Goal: Communication & Community: Answer question/provide support

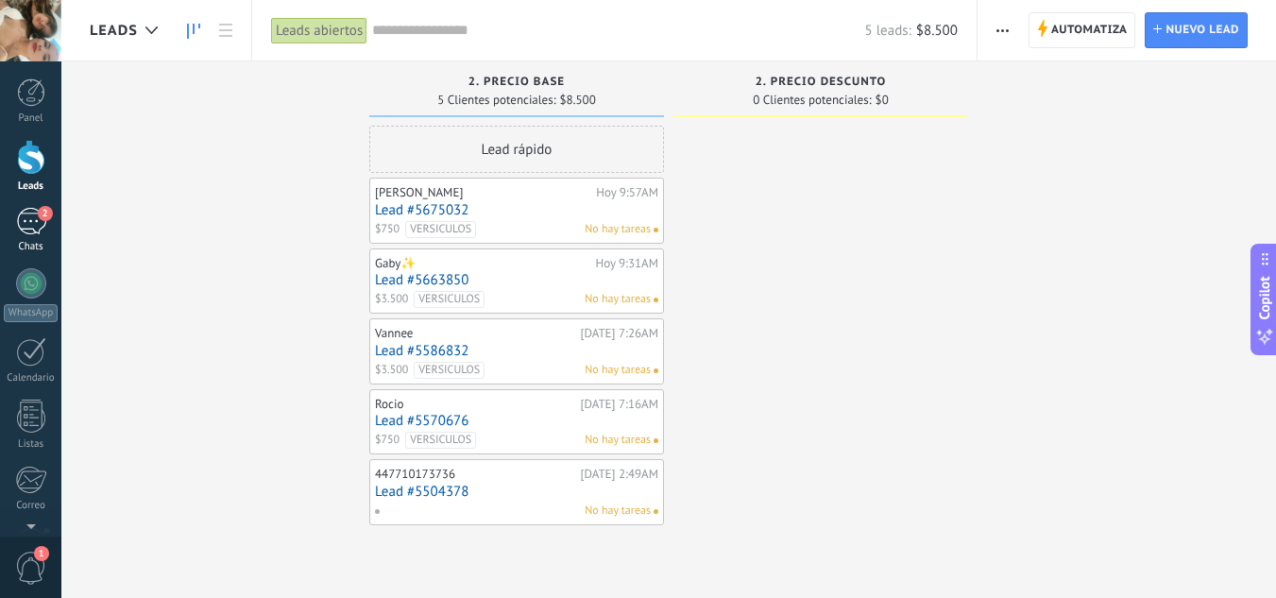
click at [29, 230] on div "2" at bounding box center [31, 221] width 30 height 27
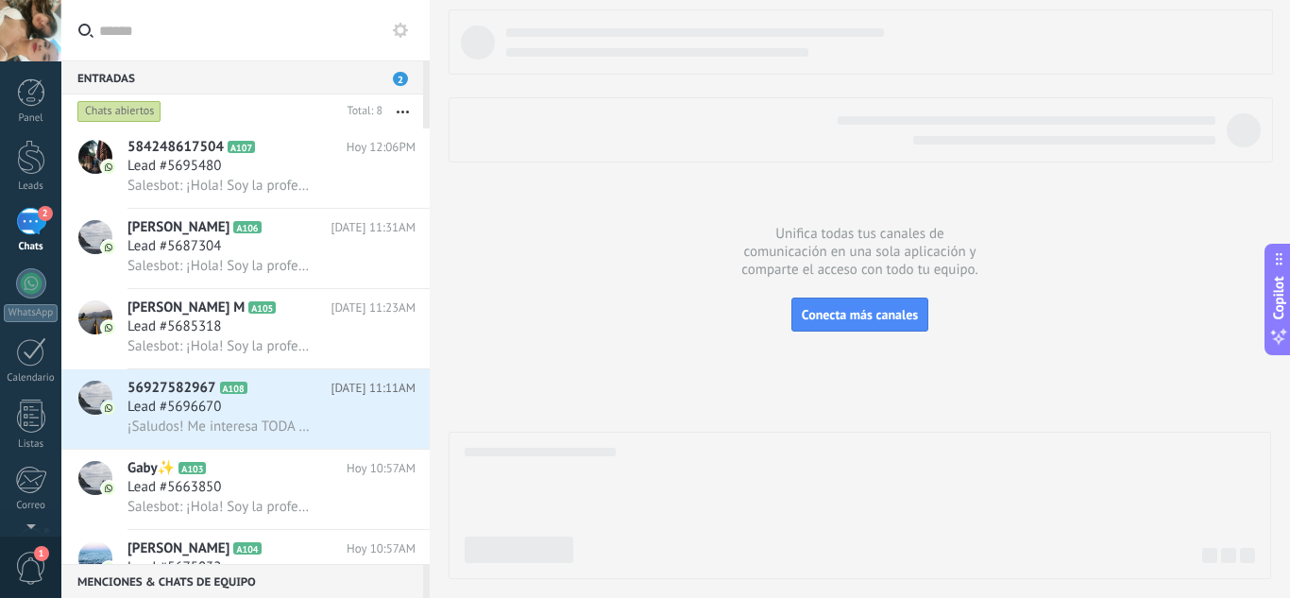
click at [137, 108] on div "Chats abiertos" at bounding box center [119, 111] width 84 height 23
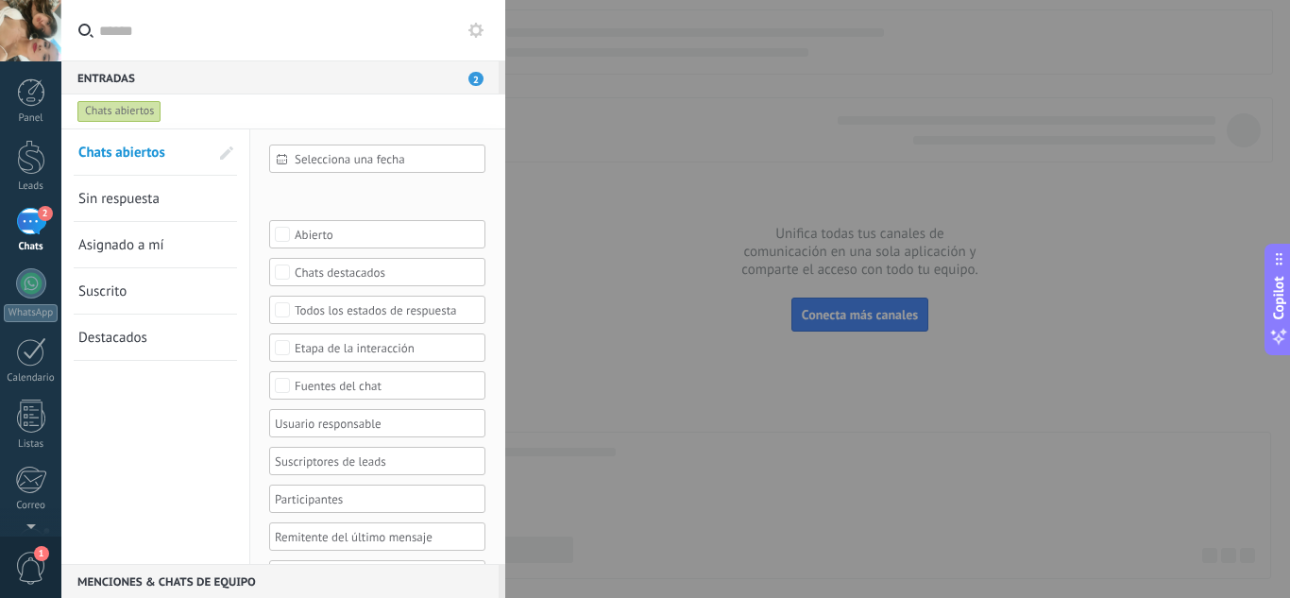
click at [170, 201] on link "Sin respuesta" at bounding box center [143, 198] width 130 height 45
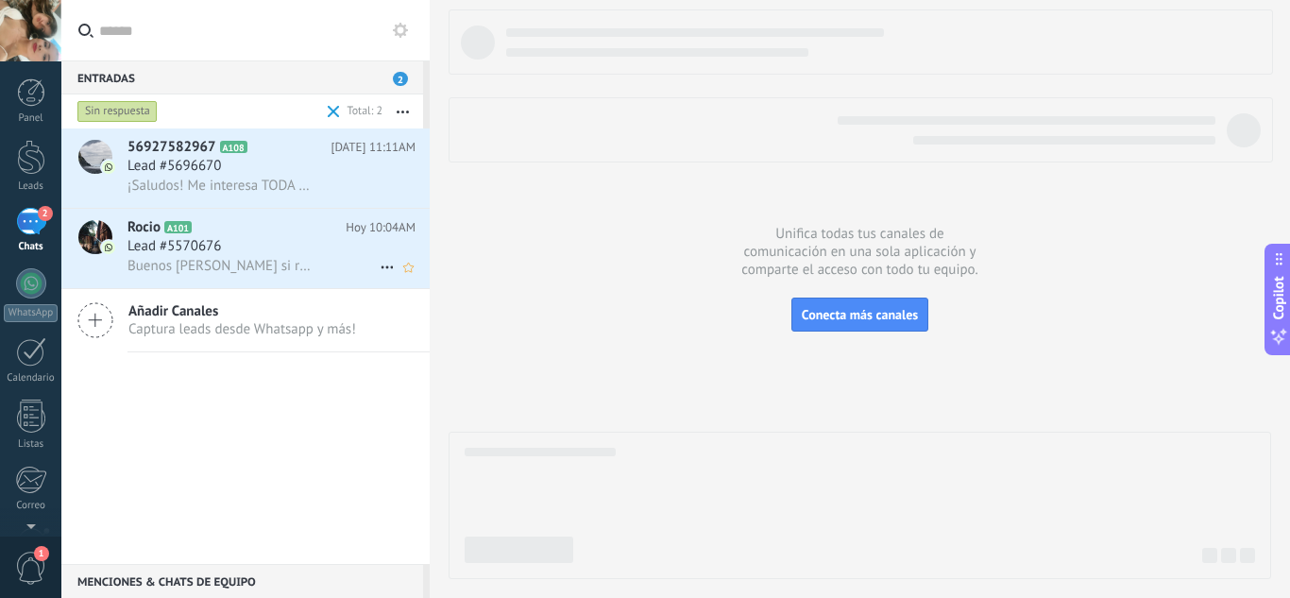
click at [240, 254] on div "Lead #5570676" at bounding box center [272, 246] width 288 height 19
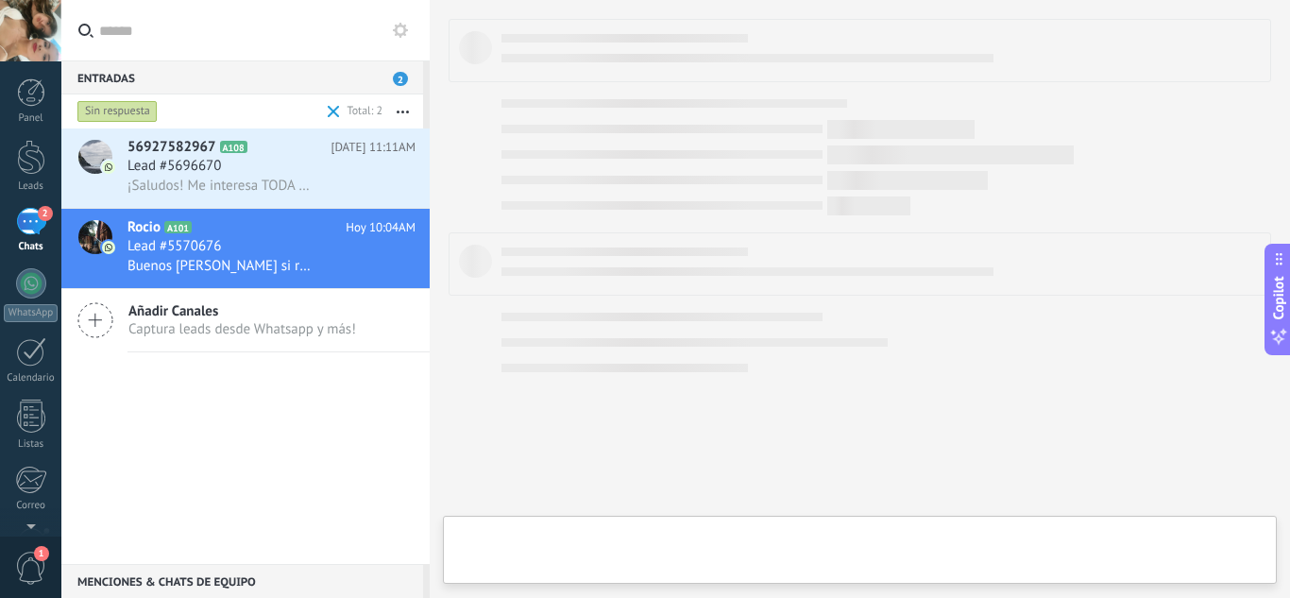
type textarea "***"
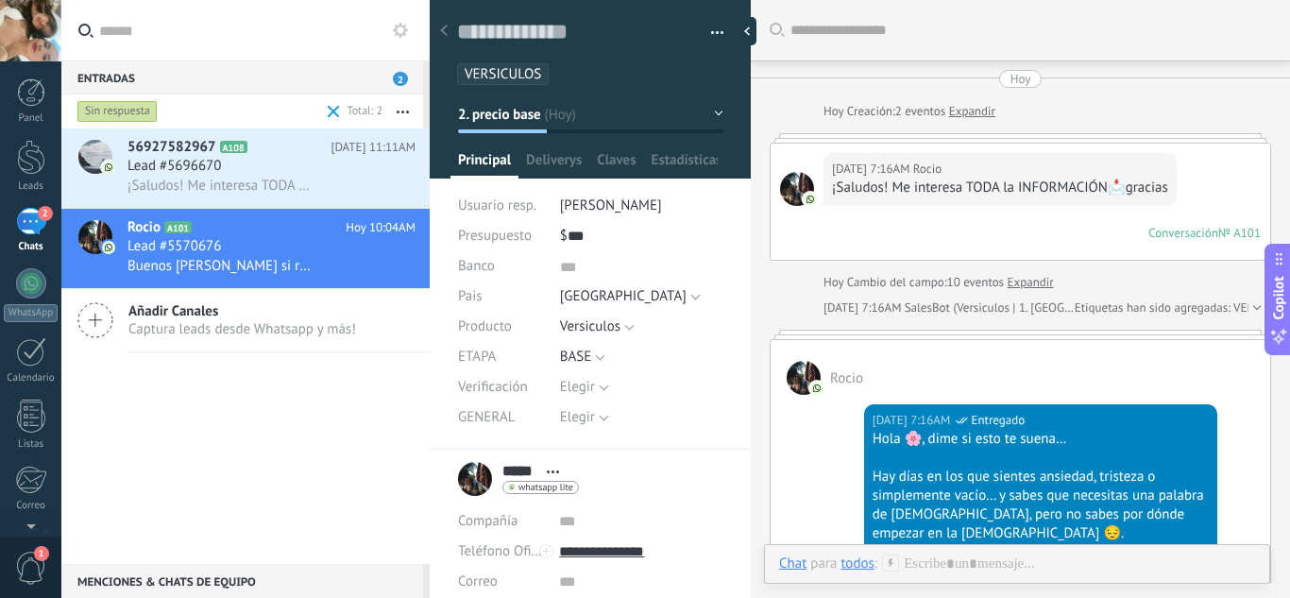
scroll to position [1880, 0]
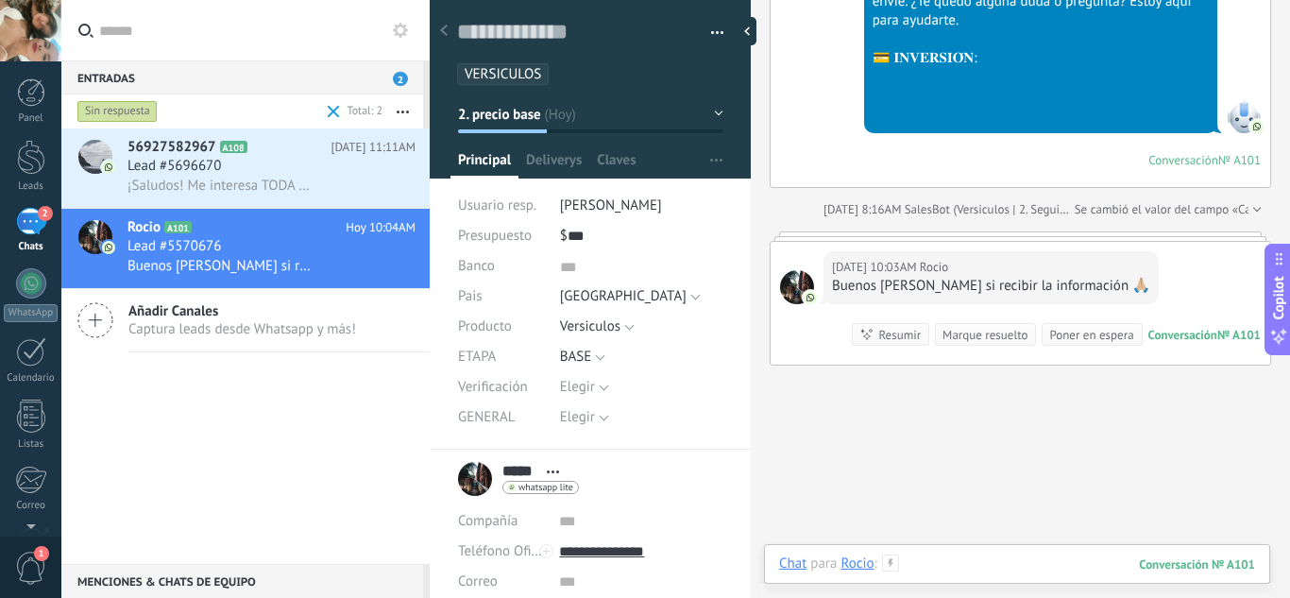
click at [979, 554] on div at bounding box center [1017, 582] width 476 height 57
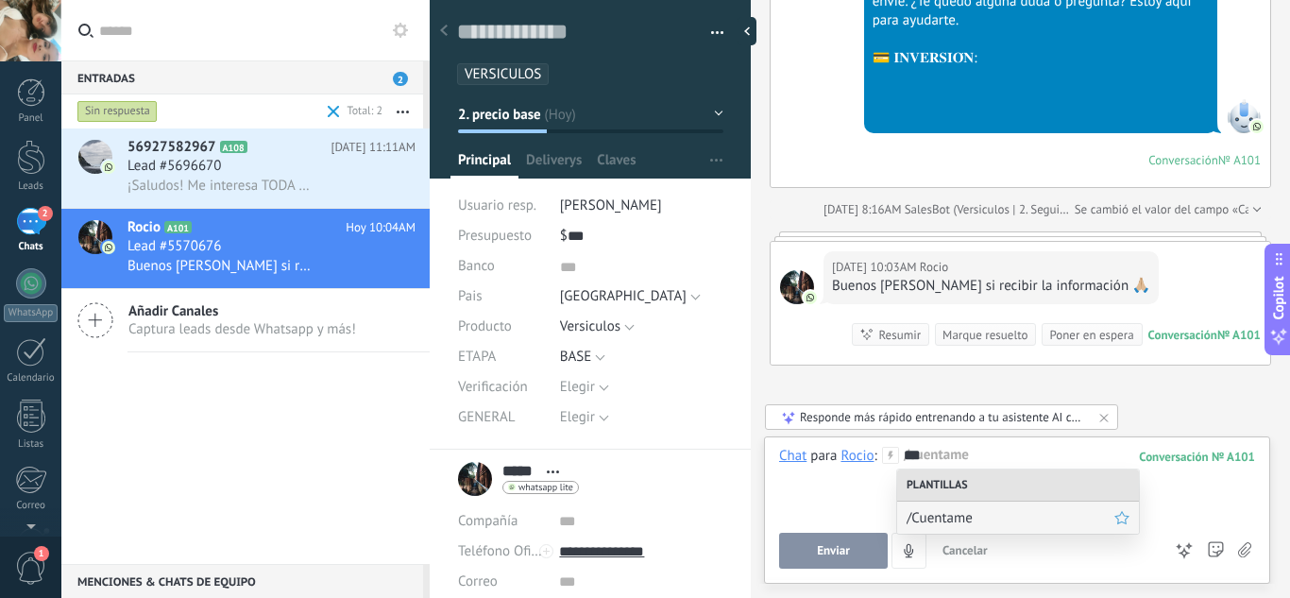
click at [964, 523] on span "/Cuentame" at bounding box center [1011, 518] width 208 height 18
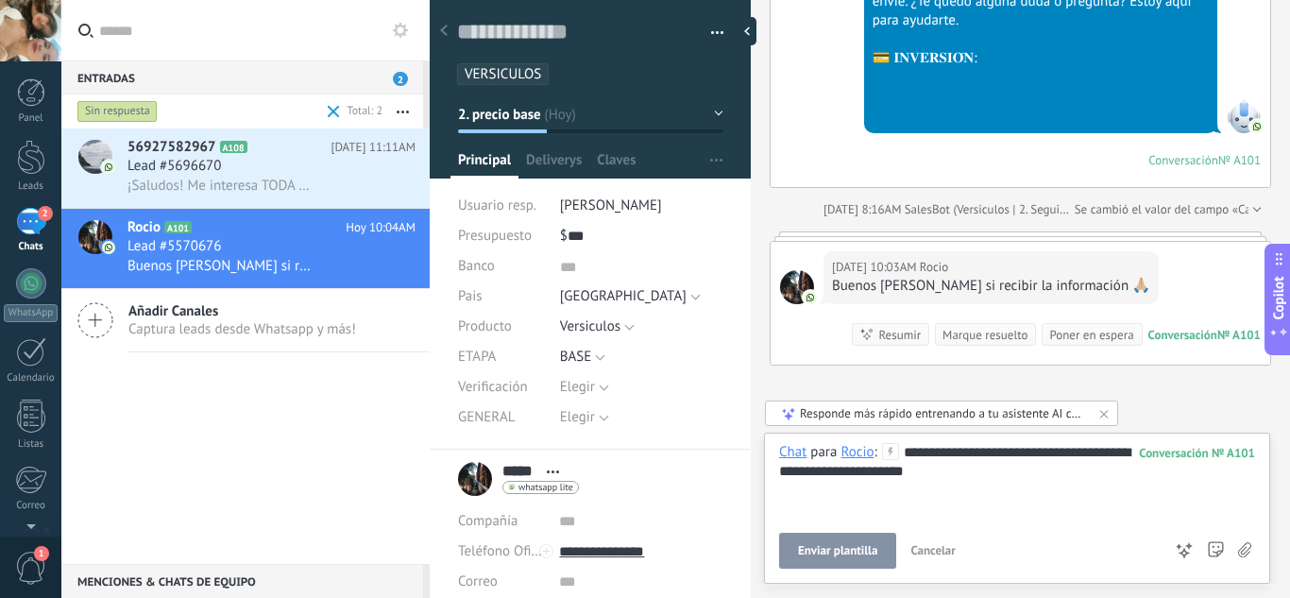
click at [856, 539] on button "Enviar plantilla" at bounding box center [837, 551] width 117 height 36
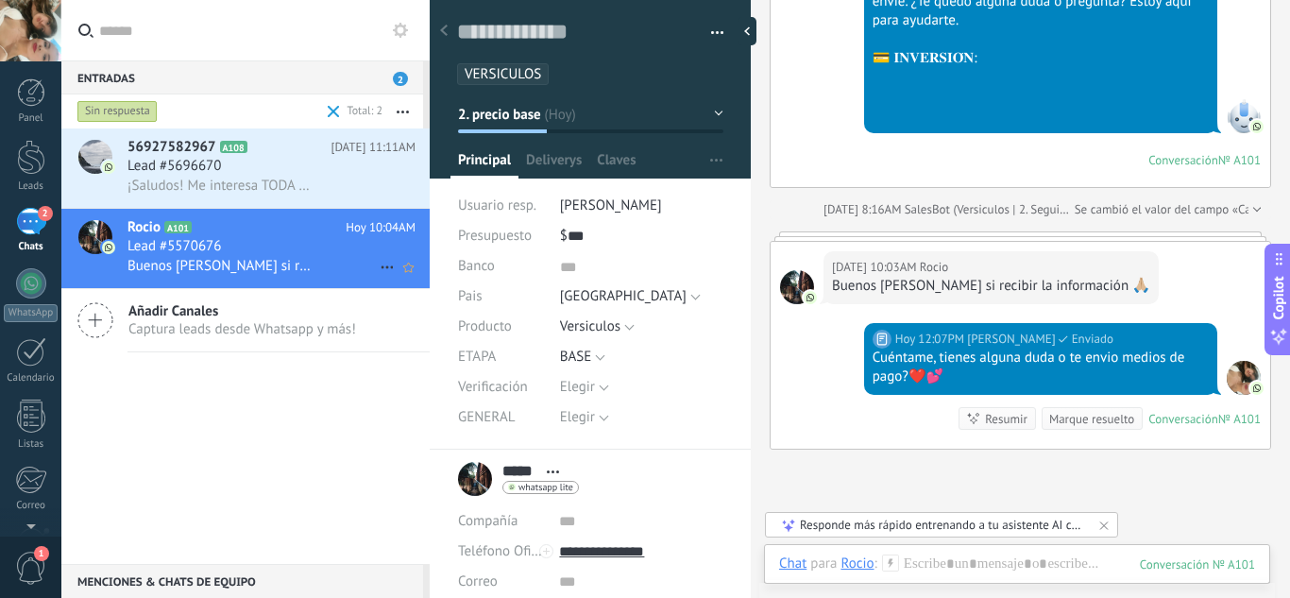
scroll to position [2062, 0]
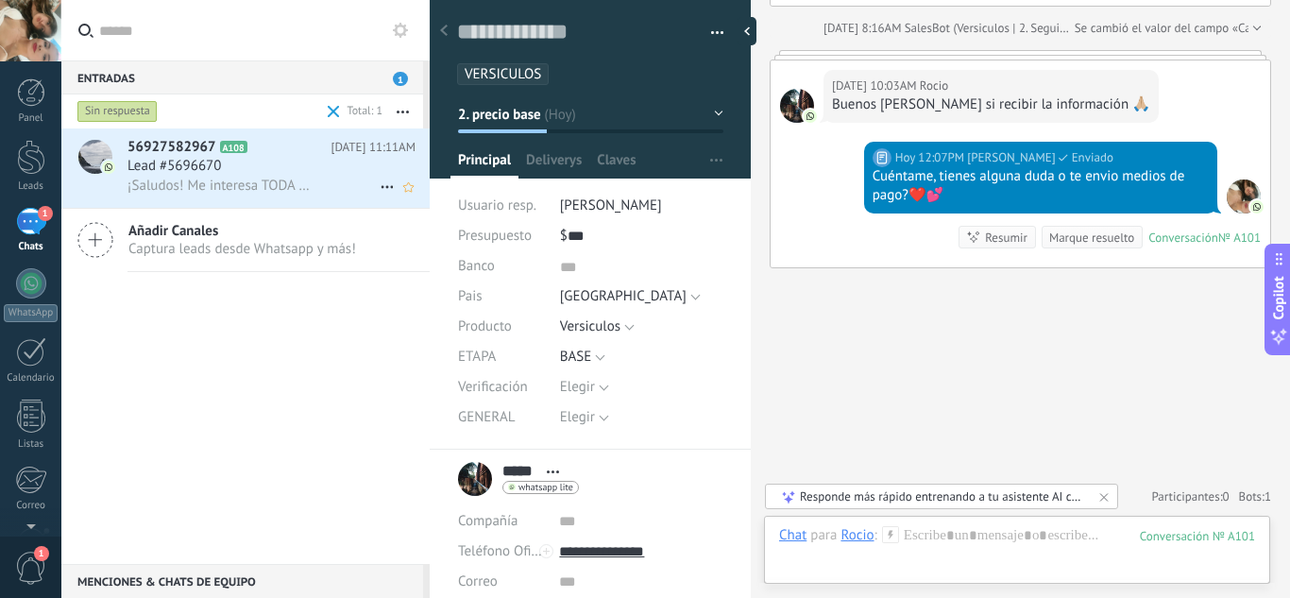
click at [268, 185] on span "¡Saludos! Me interesa TODA la INFORMACIÓN📩" at bounding box center [220, 186] width 184 height 18
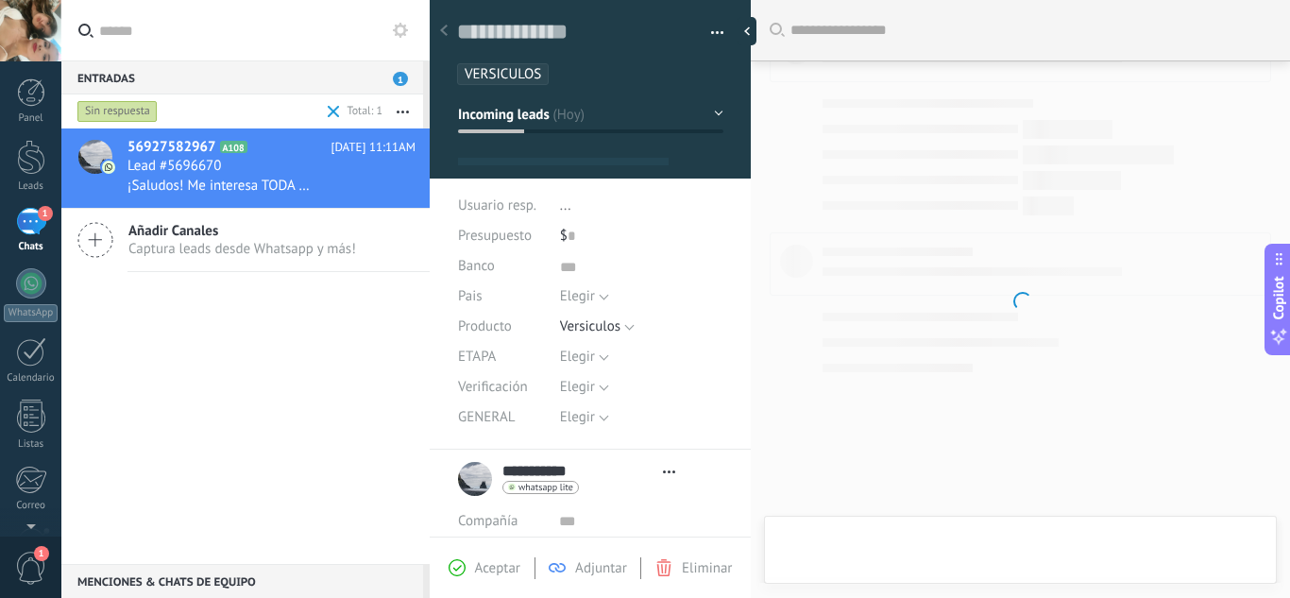
type textarea "***"
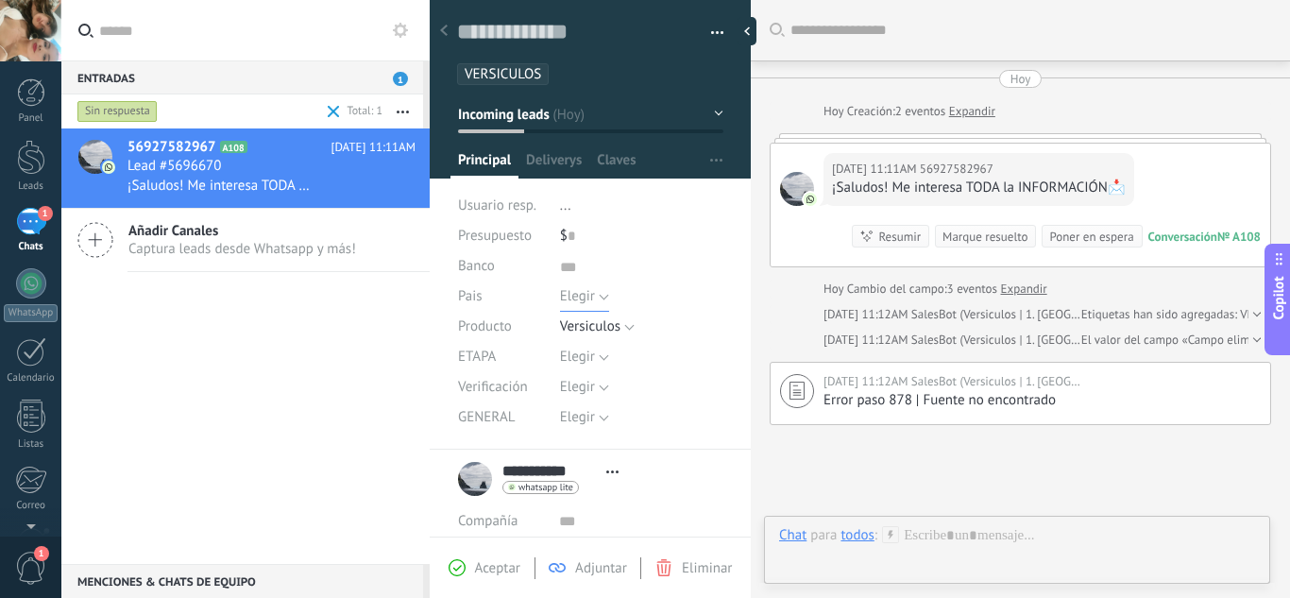
click at [563, 303] on span "Elegir" at bounding box center [577, 296] width 35 height 18
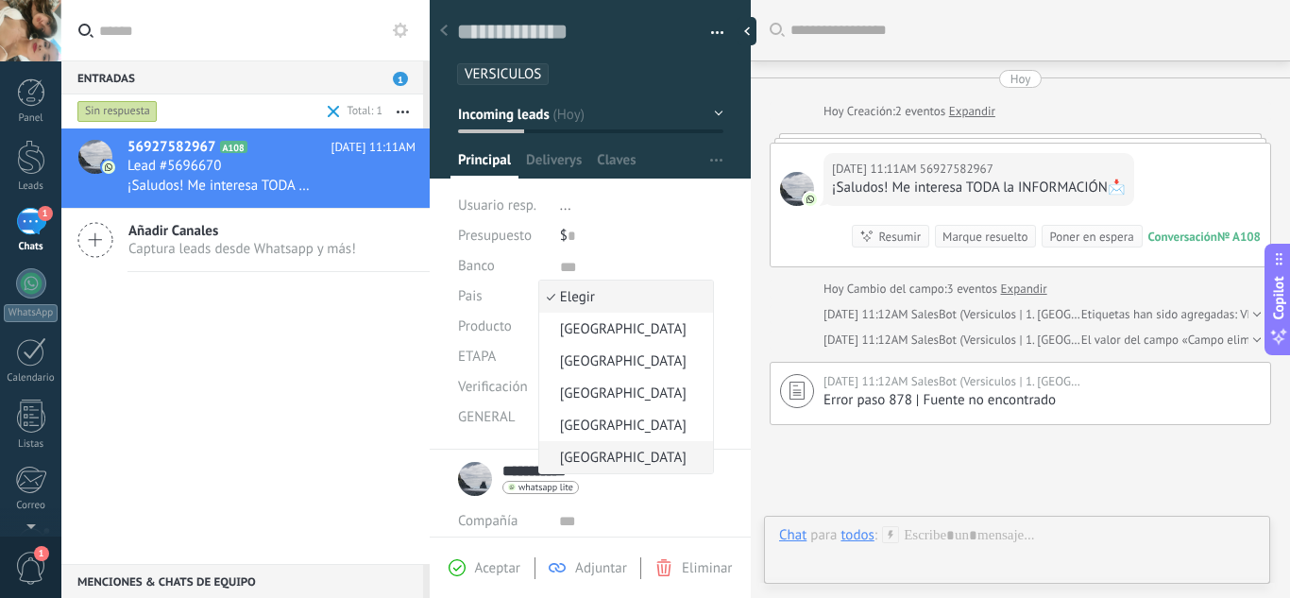
click at [584, 449] on span "[GEOGRAPHIC_DATA]" at bounding box center [623, 458] width 168 height 18
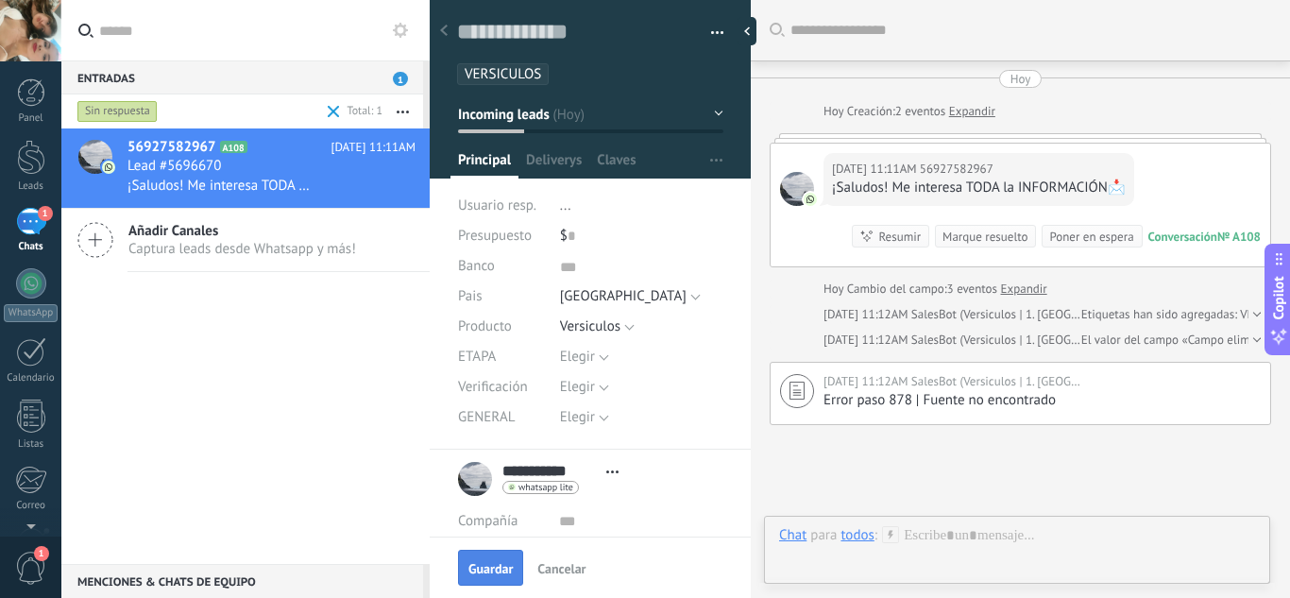
click at [496, 566] on span "Guardar" at bounding box center [490, 568] width 44 height 13
click at [485, 568] on span "Guardar" at bounding box center [490, 568] width 44 height 13
click at [477, 567] on span "Guardar" at bounding box center [490, 568] width 44 height 13
click at [929, 542] on div at bounding box center [1017, 554] width 476 height 57
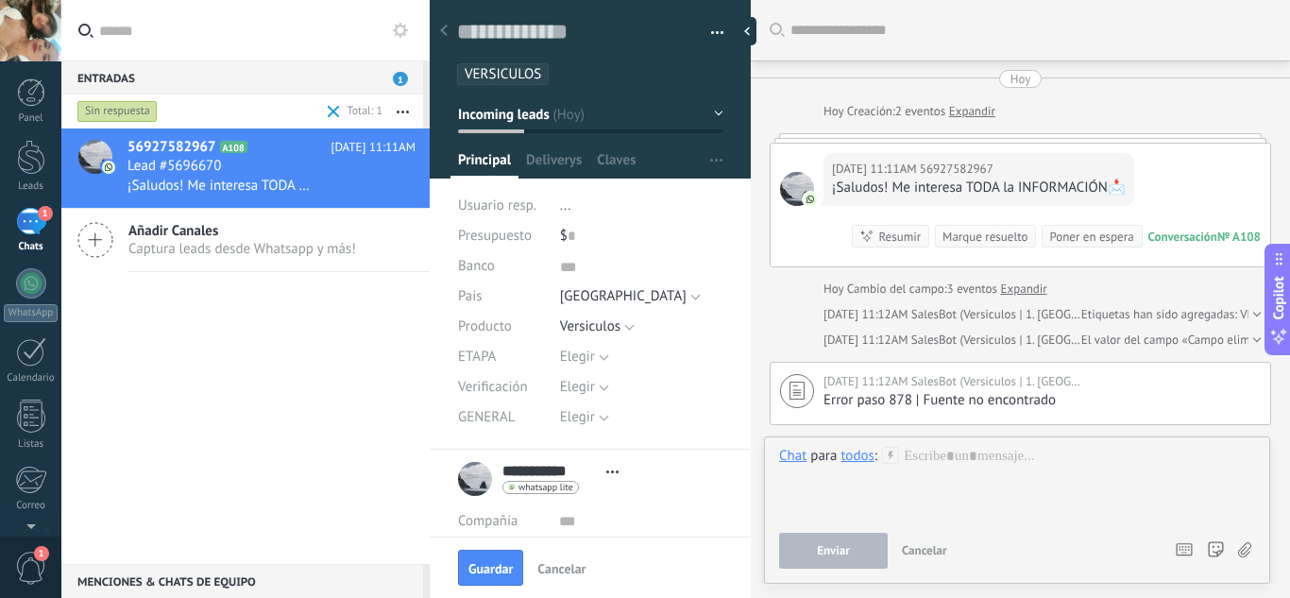
click at [858, 464] on div "todos" at bounding box center [857, 456] width 33 height 19
click at [859, 457] on div "todos" at bounding box center [857, 455] width 33 height 17
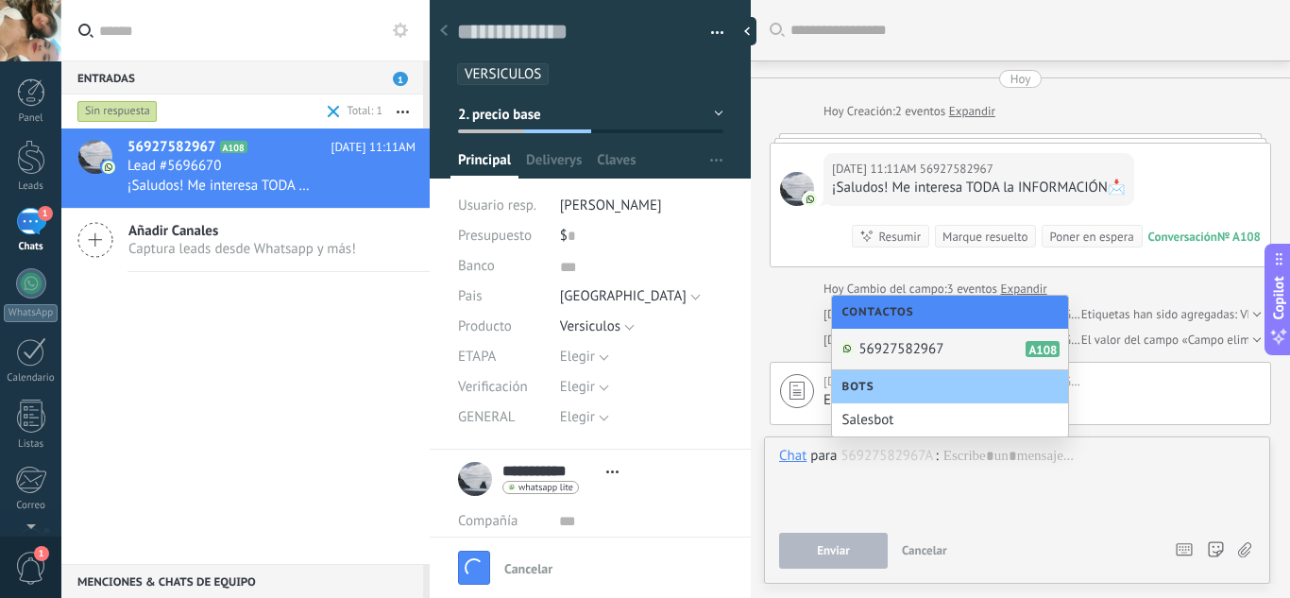
scroll to position [108, 0]
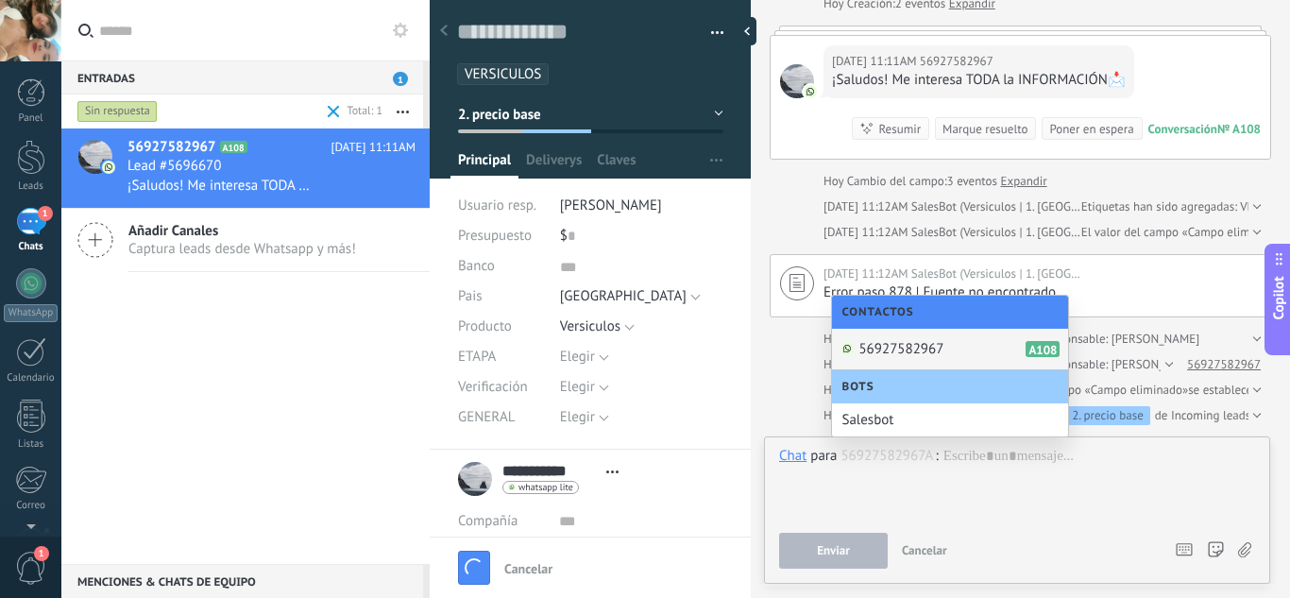
click at [904, 346] on span "56927582967" at bounding box center [901, 349] width 85 height 18
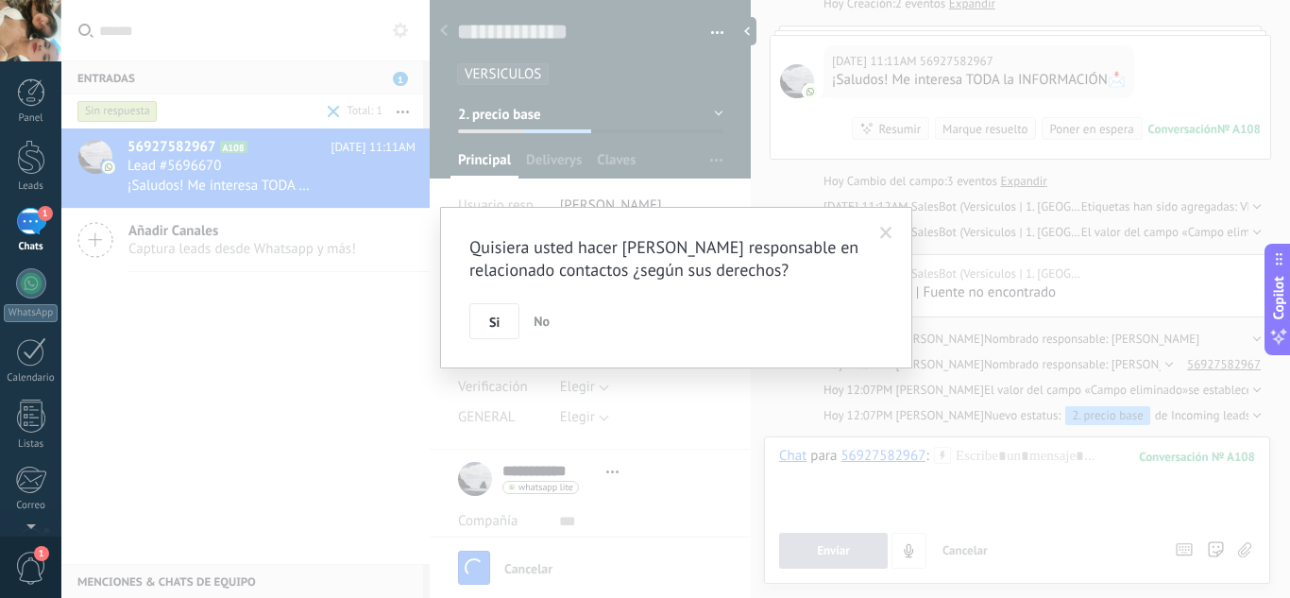
click at [533, 338] on button "No" at bounding box center [541, 321] width 31 height 36
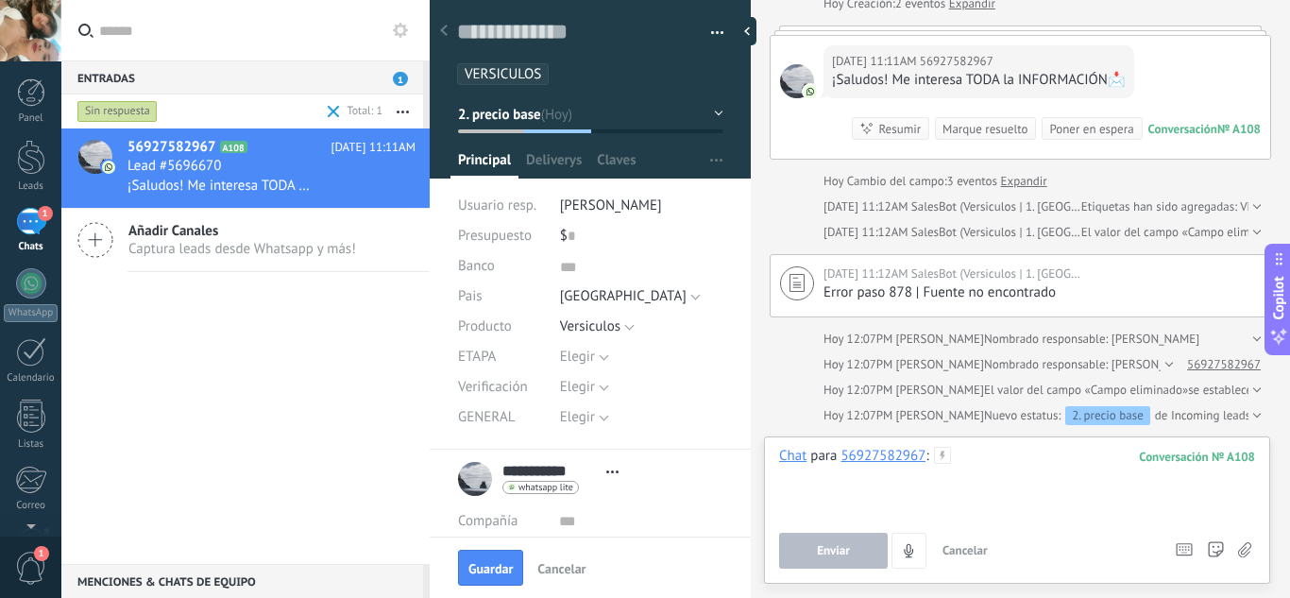
click at [988, 467] on div at bounding box center [1017, 483] width 476 height 72
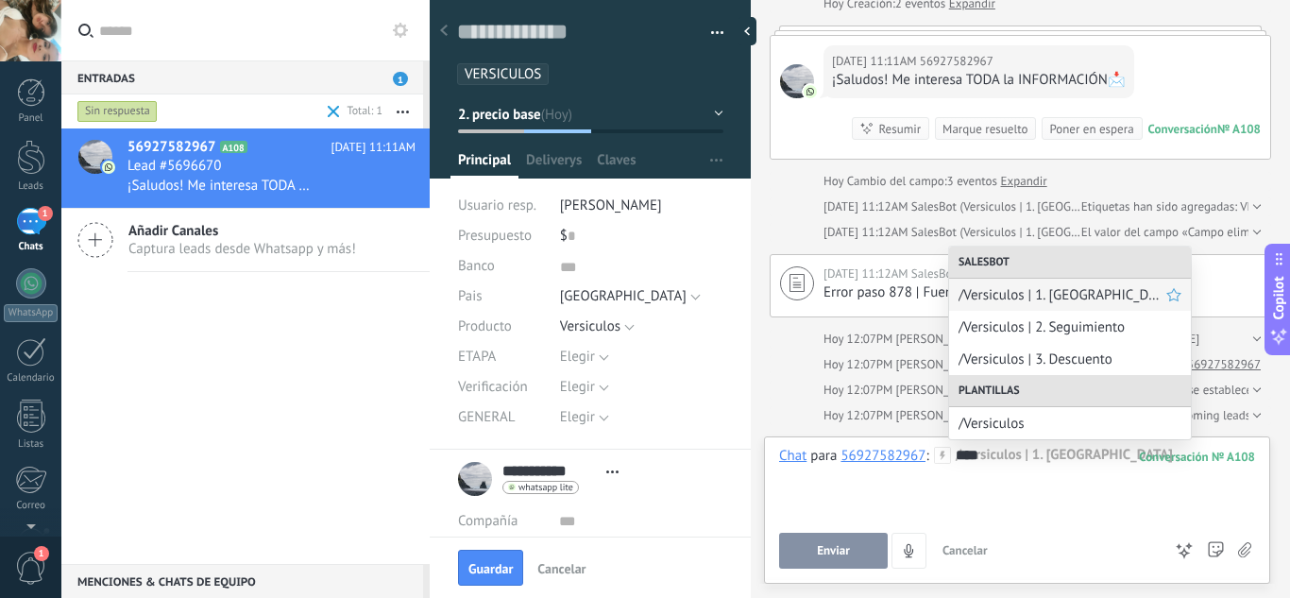
click at [1041, 293] on span "/Versiculos | 1. [GEOGRAPHIC_DATA]" at bounding box center [1063, 295] width 208 height 18
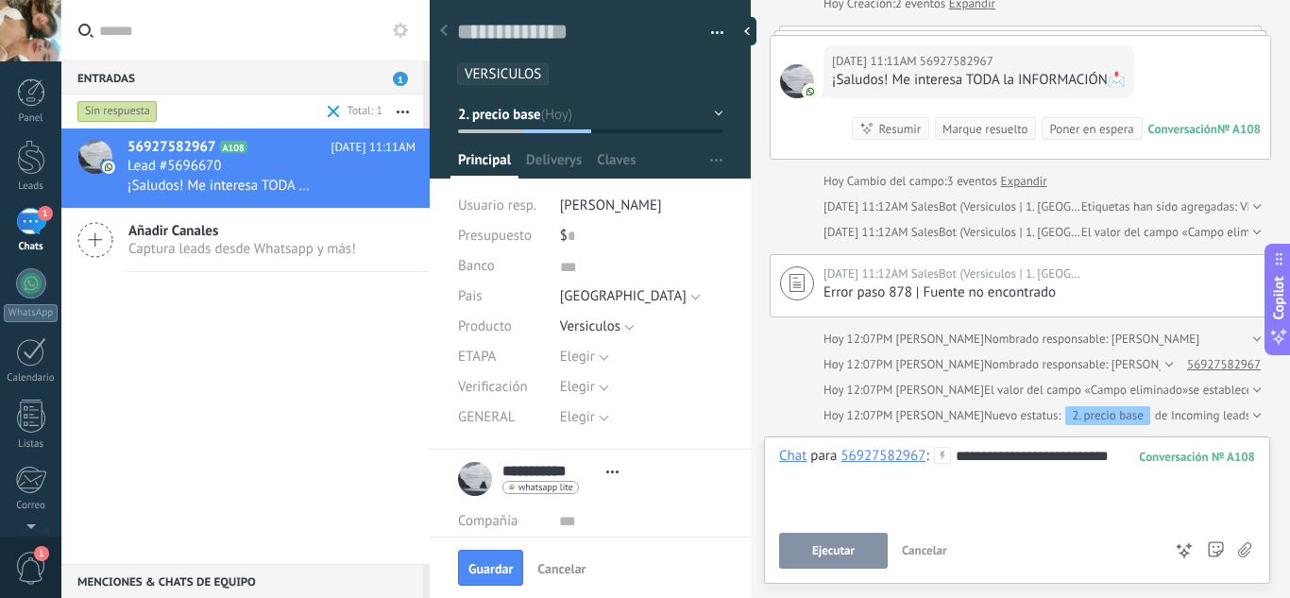
click at [863, 523] on div "**********" at bounding box center [1017, 508] width 476 height 122
click at [843, 551] on span "Ejecutar" at bounding box center [833, 550] width 43 height 13
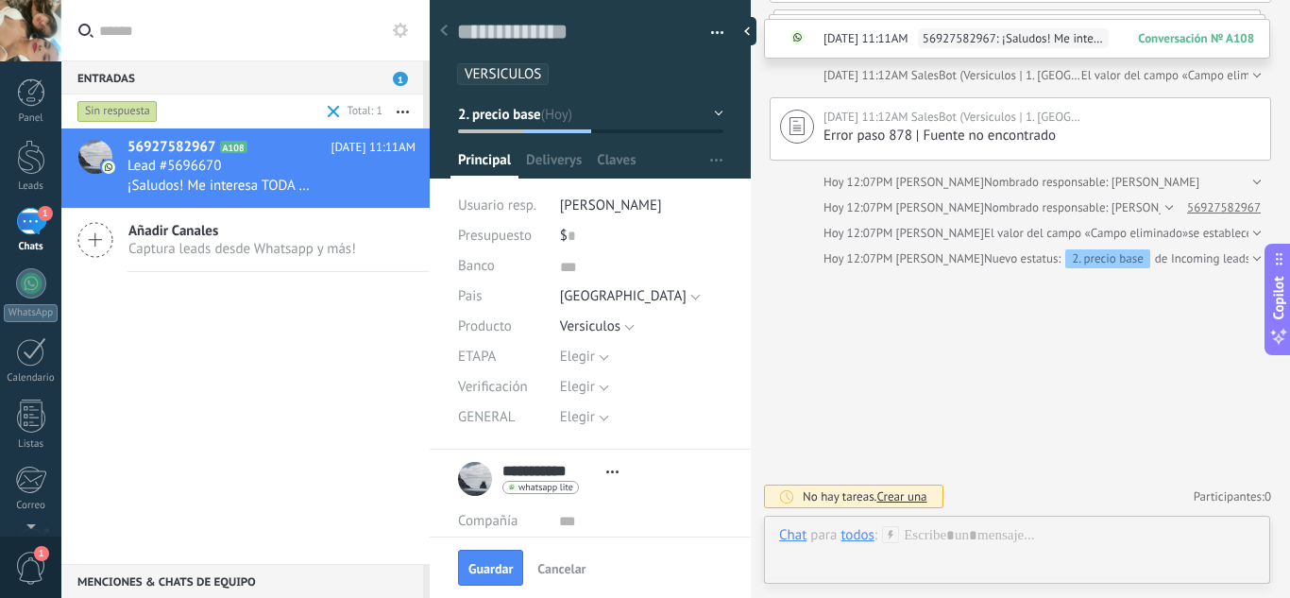
type input "*****"
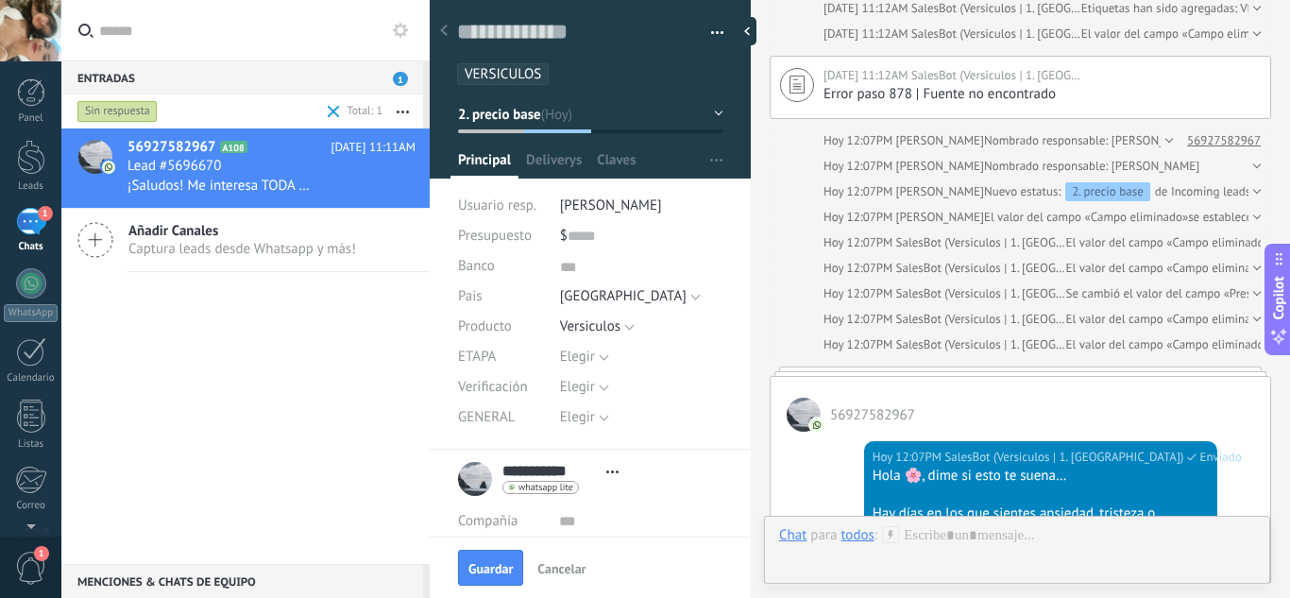
scroll to position [338, 0]
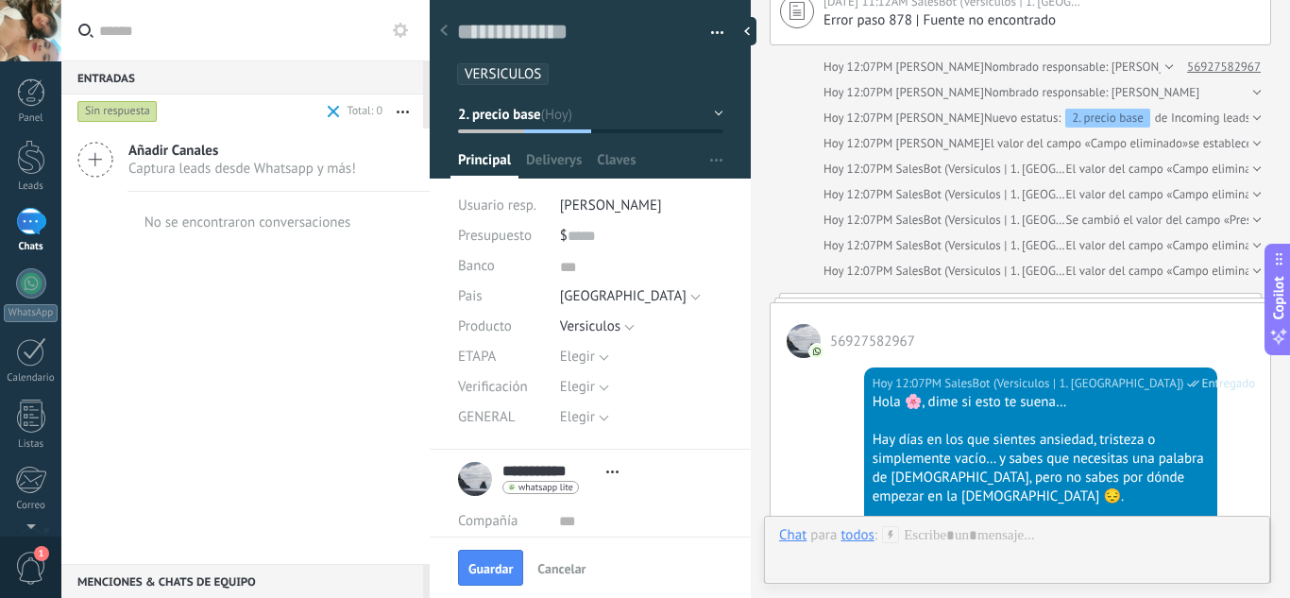
click at [125, 108] on div "Sin respuesta" at bounding box center [117, 111] width 80 height 23
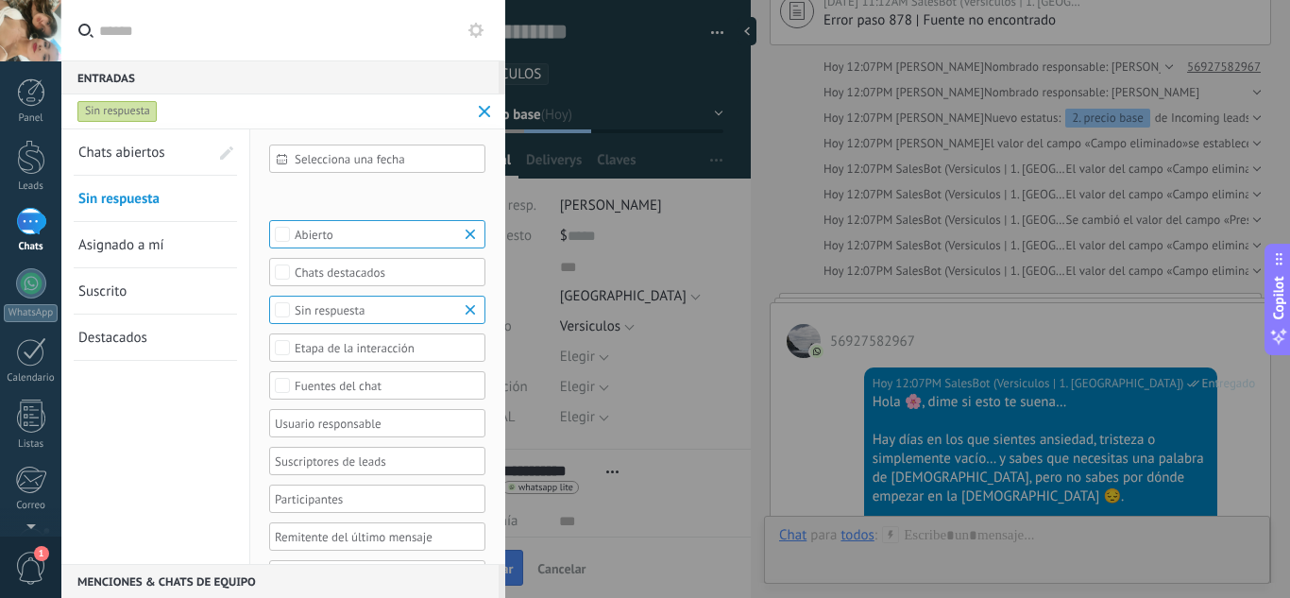
click at [128, 156] on span "Chats abiertos" at bounding box center [121, 153] width 87 height 18
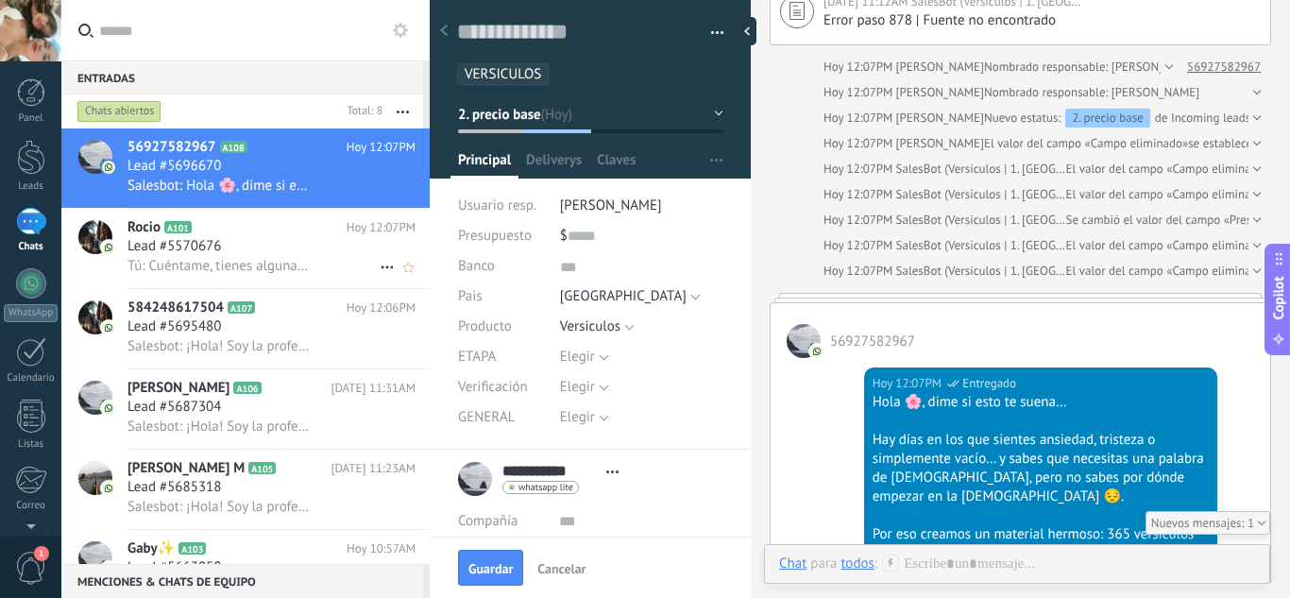
scroll to position [820, 0]
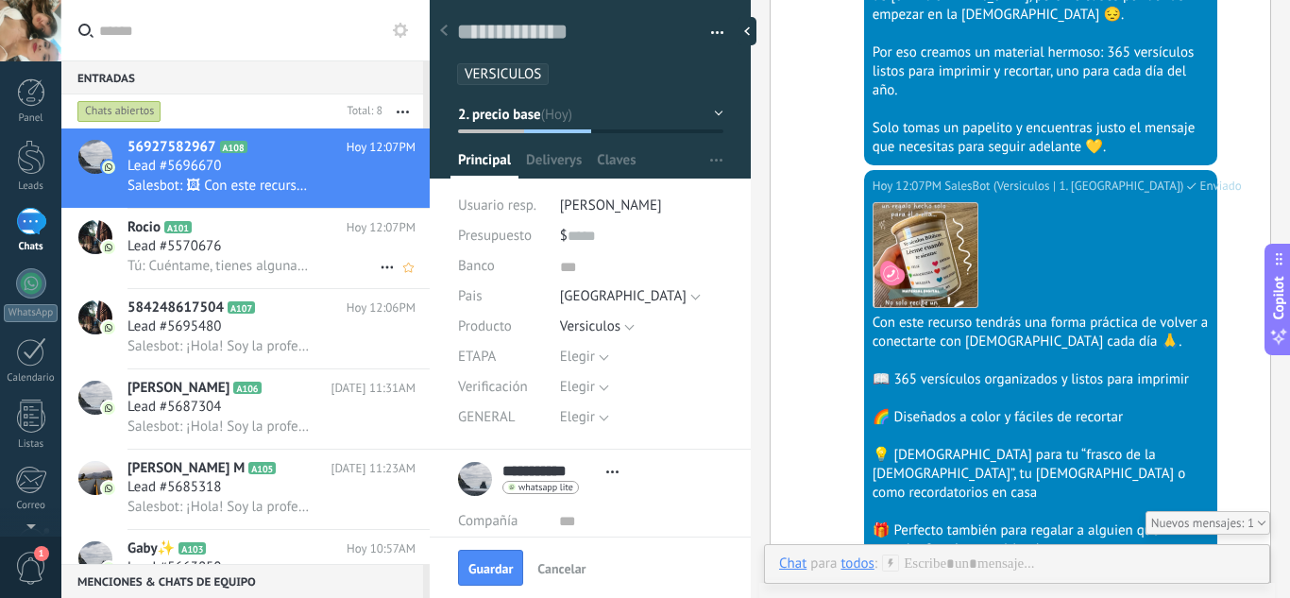
click at [254, 261] on span "Tú: Cuéntame, tienes alguna duda o te envio medios de pago?❤️💕" at bounding box center [220, 266] width 184 height 18
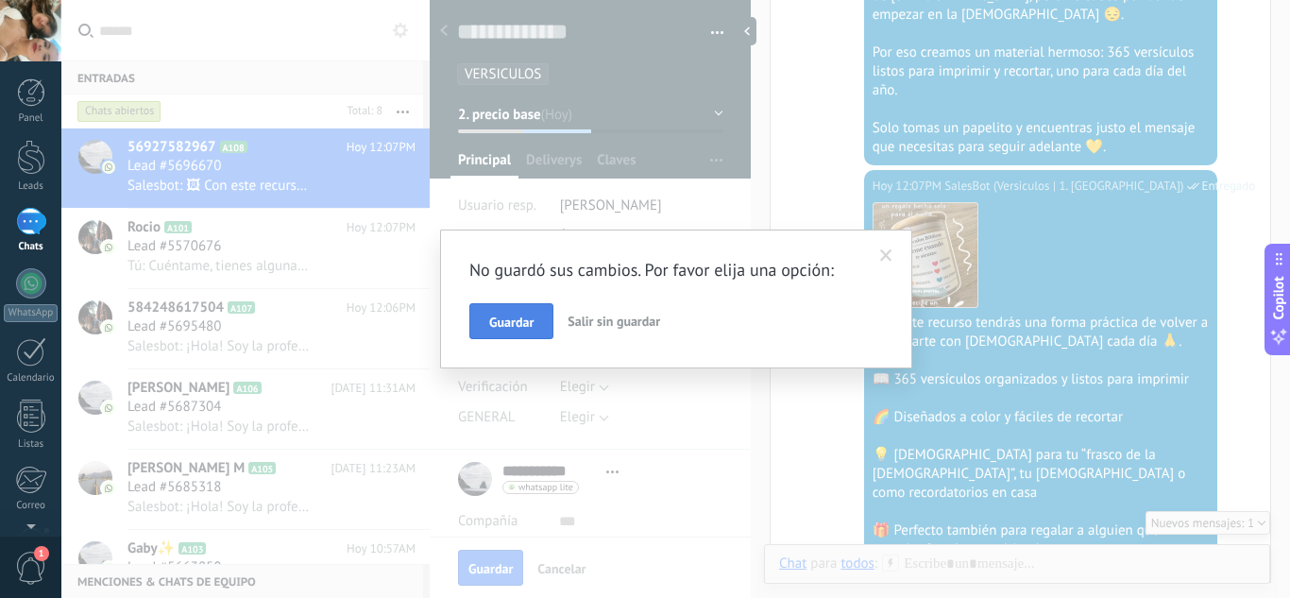
click at [519, 321] on span "Guardar" at bounding box center [511, 321] width 44 height 13
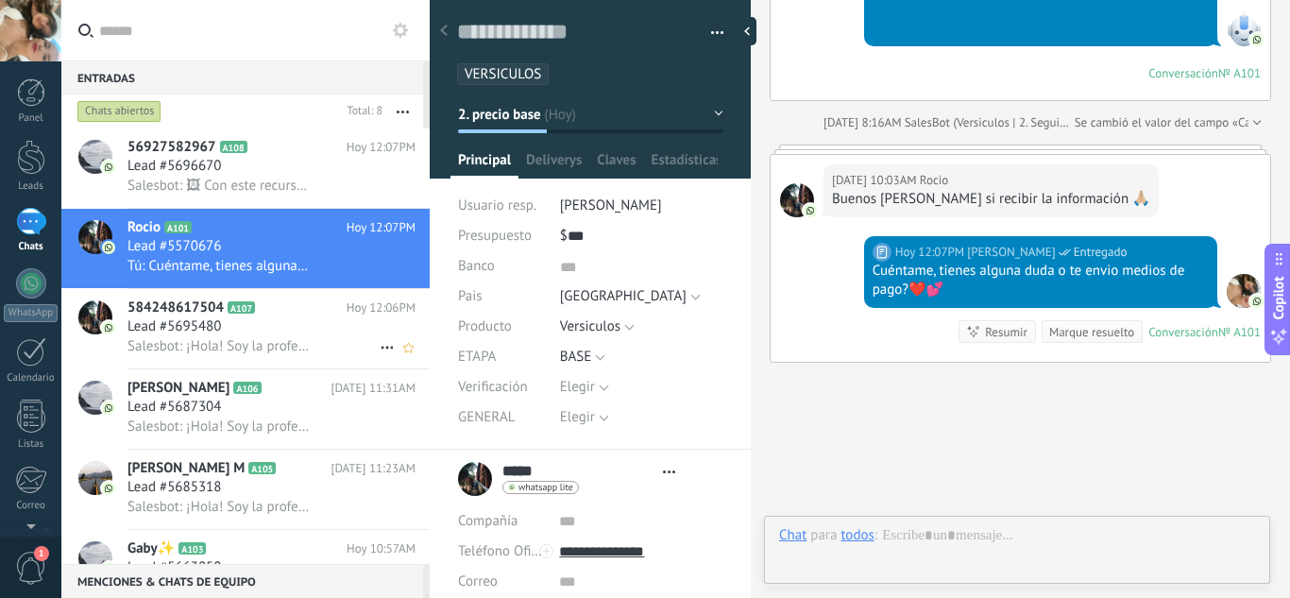
scroll to position [19, 0]
click at [287, 314] on h2 "584248617504 A107" at bounding box center [237, 307] width 219 height 19
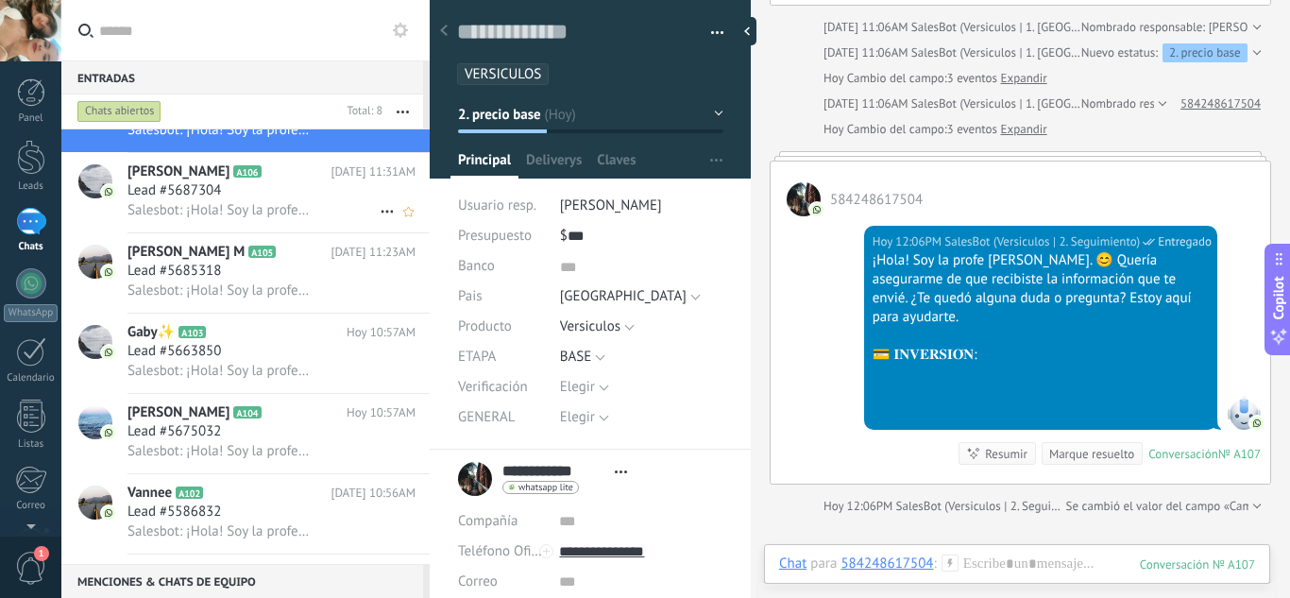
scroll to position [268, 0]
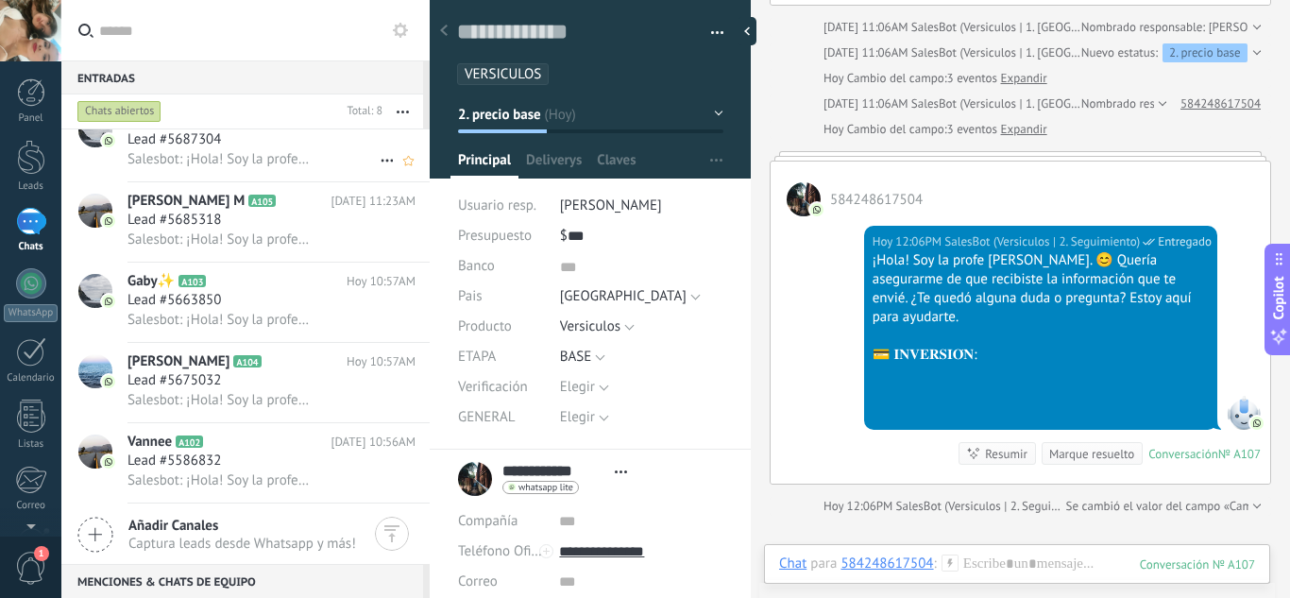
click at [271, 412] on div "[PERSON_NAME] A104 [DATE] 10:57AM Lead #5675032 Salesbot: ¡Hola! Soy la profe […" at bounding box center [279, 382] width 302 height 79
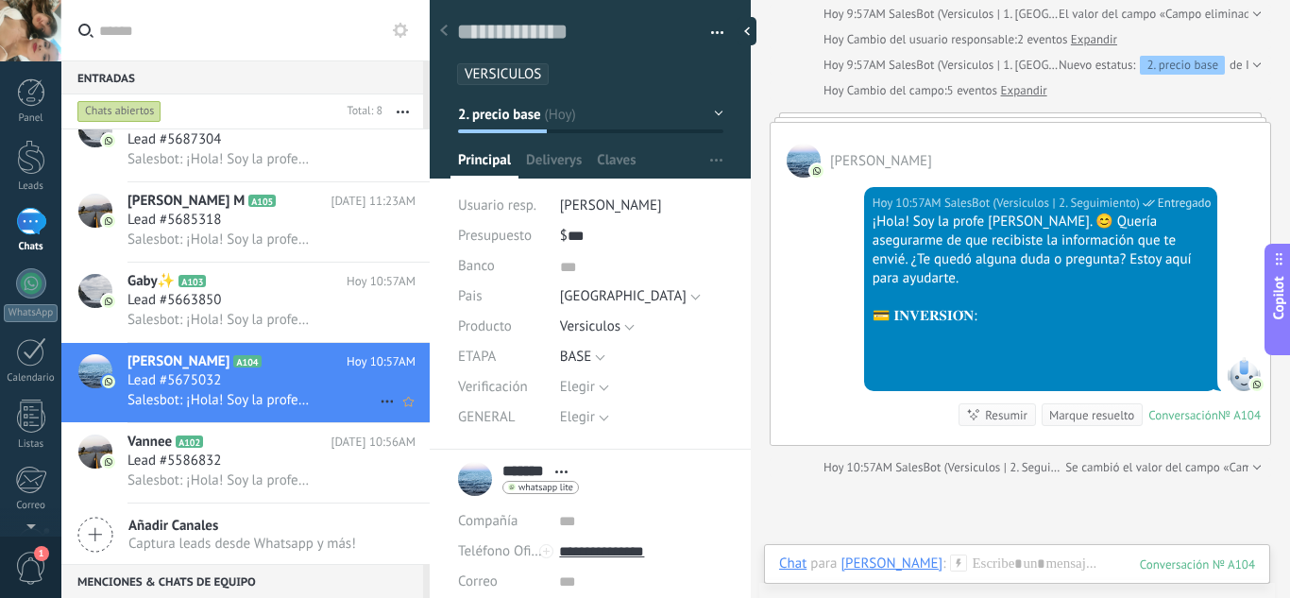
scroll to position [1595, 0]
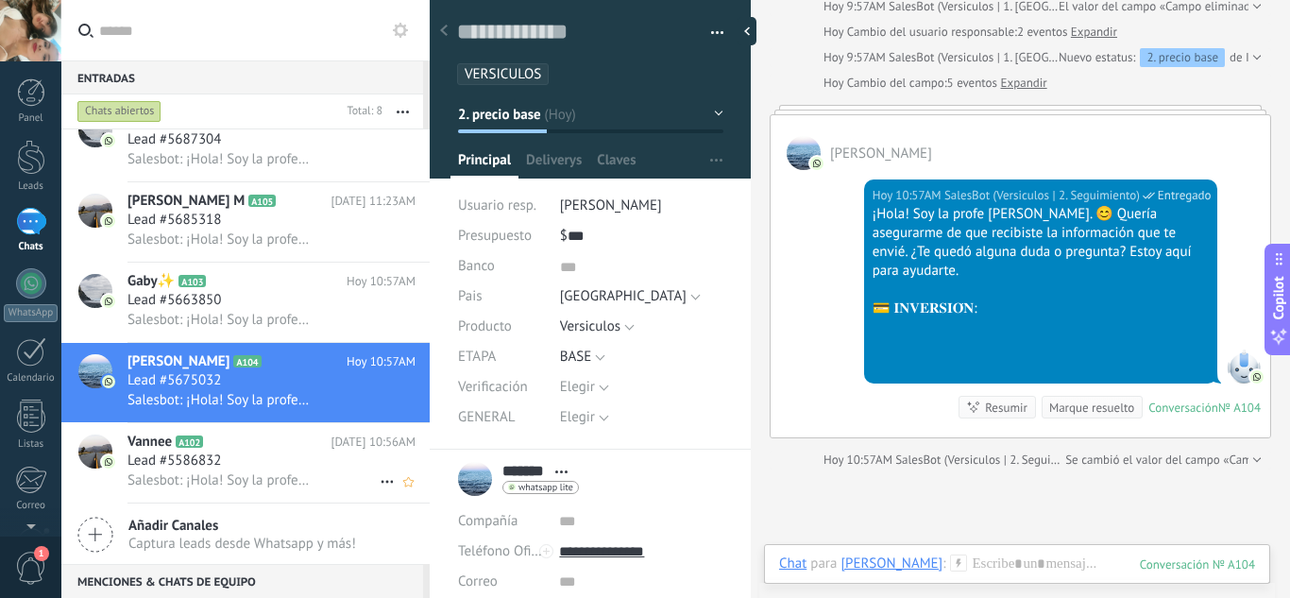
click at [297, 468] on div "Lead #5586832" at bounding box center [272, 460] width 288 height 19
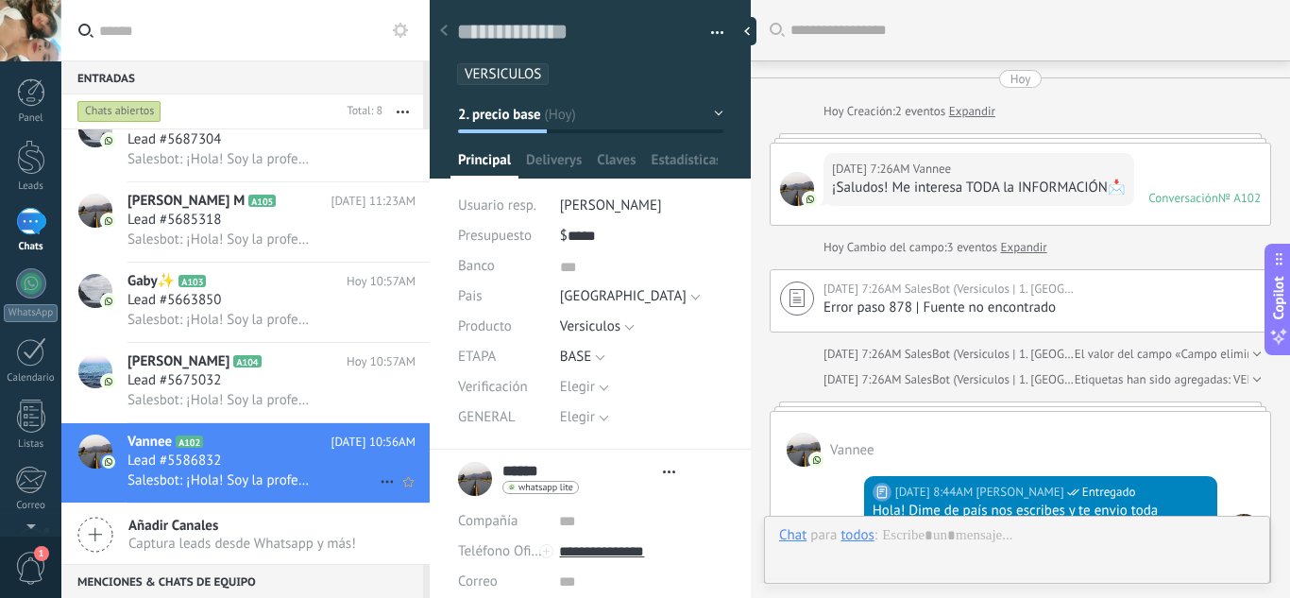
type textarea "***"
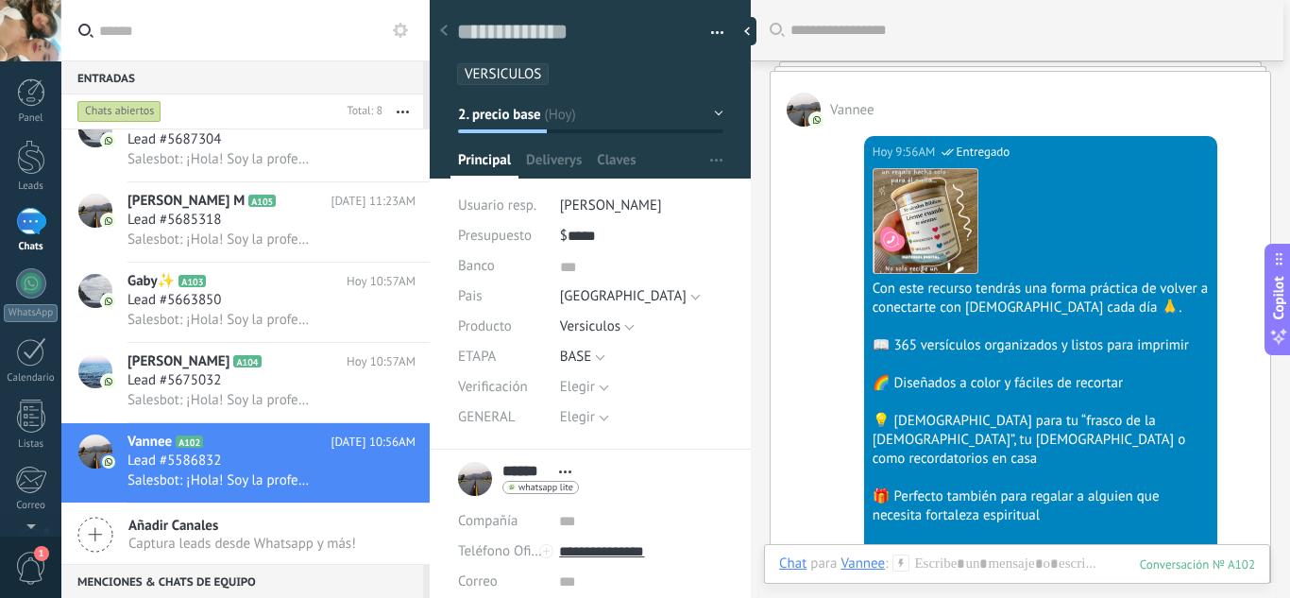
scroll to position [1117, 0]
